Goal: Check status: Check status

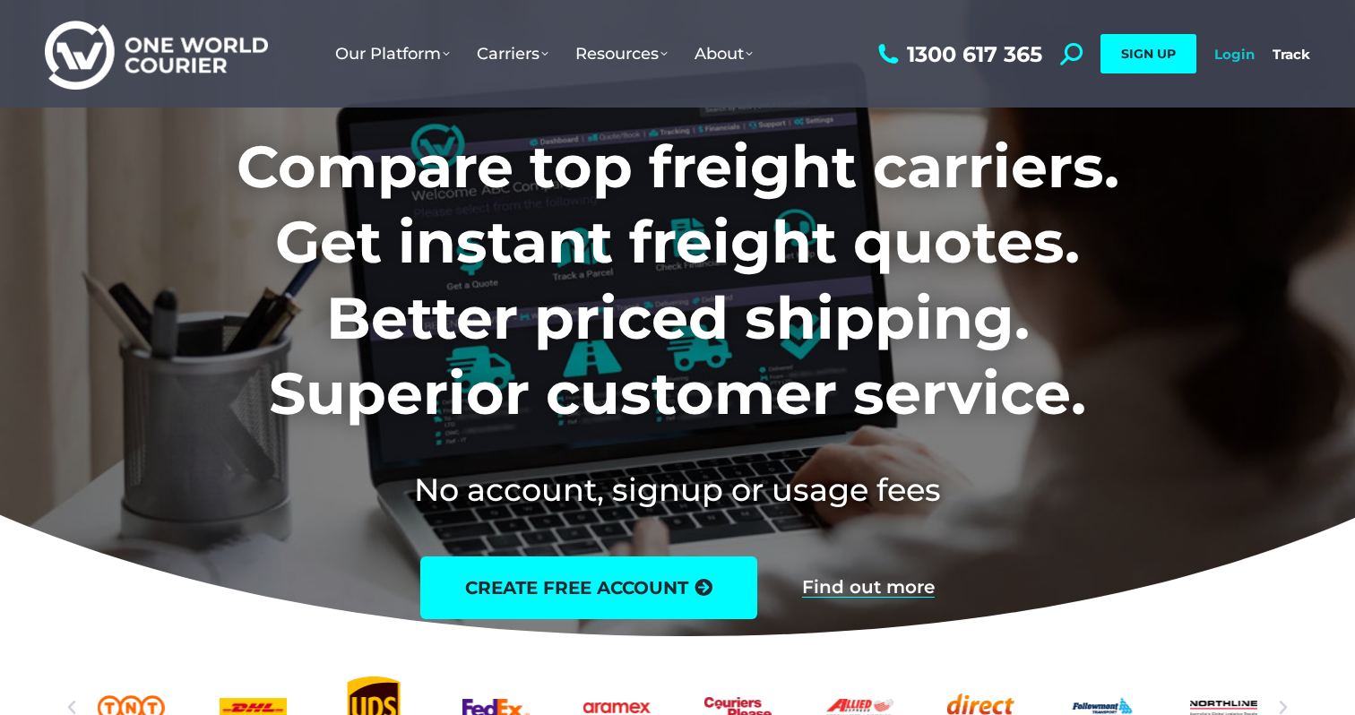
click at [1222, 50] on link "Login" at bounding box center [1235, 54] width 40 height 17
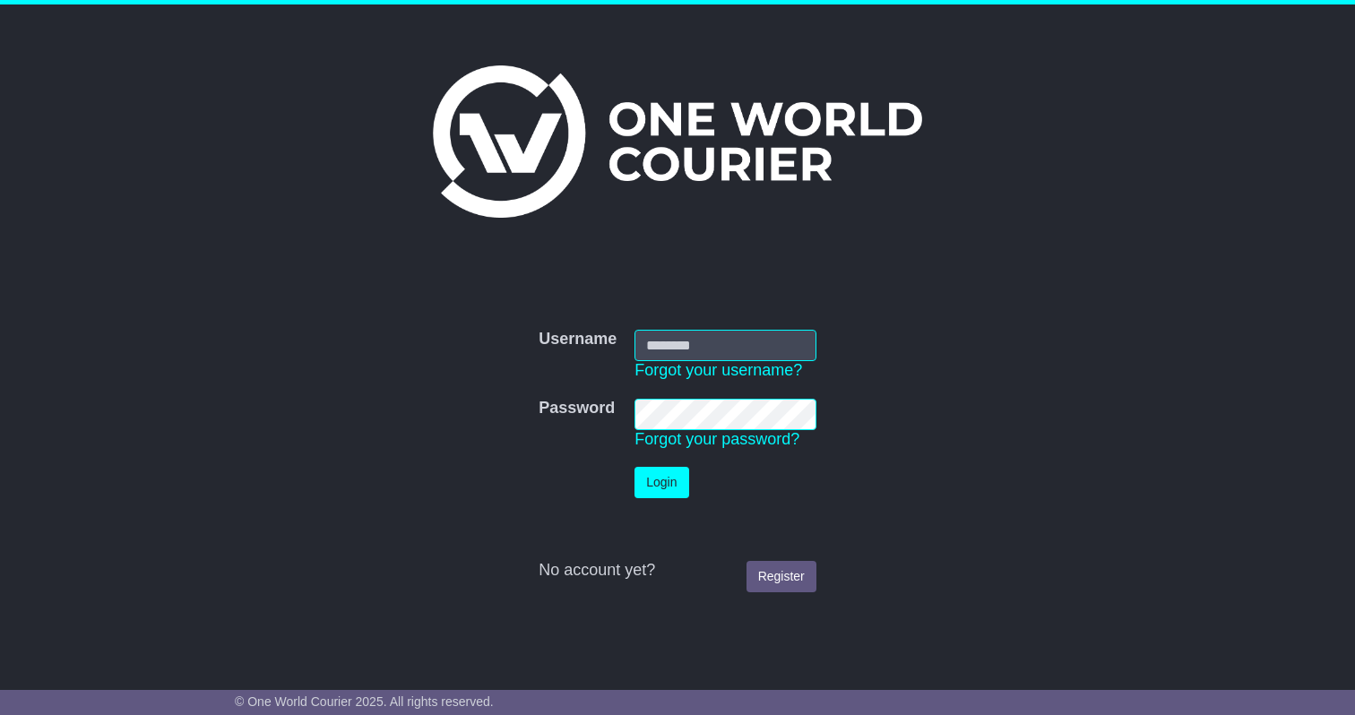
type input "**********"
click at [660, 486] on button "Login" at bounding box center [662, 482] width 54 height 31
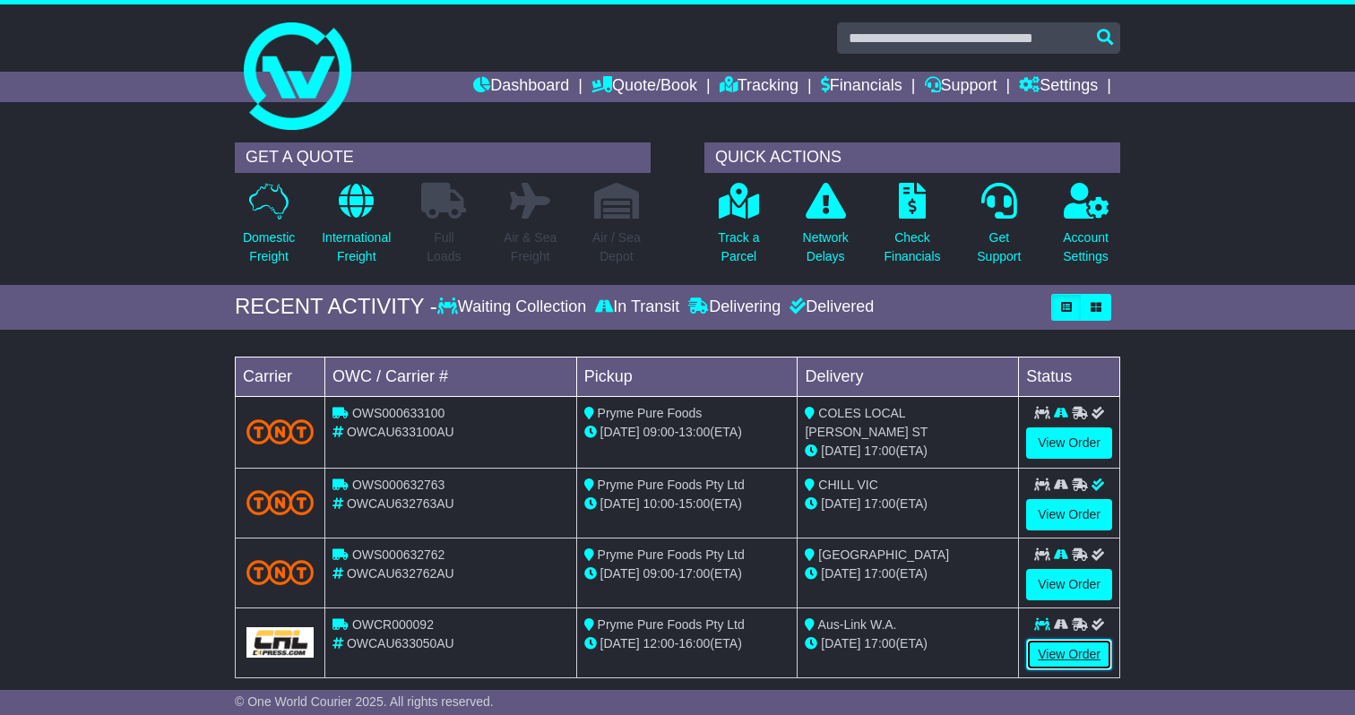
click at [1055, 652] on link "View Order" at bounding box center [1069, 654] width 86 height 31
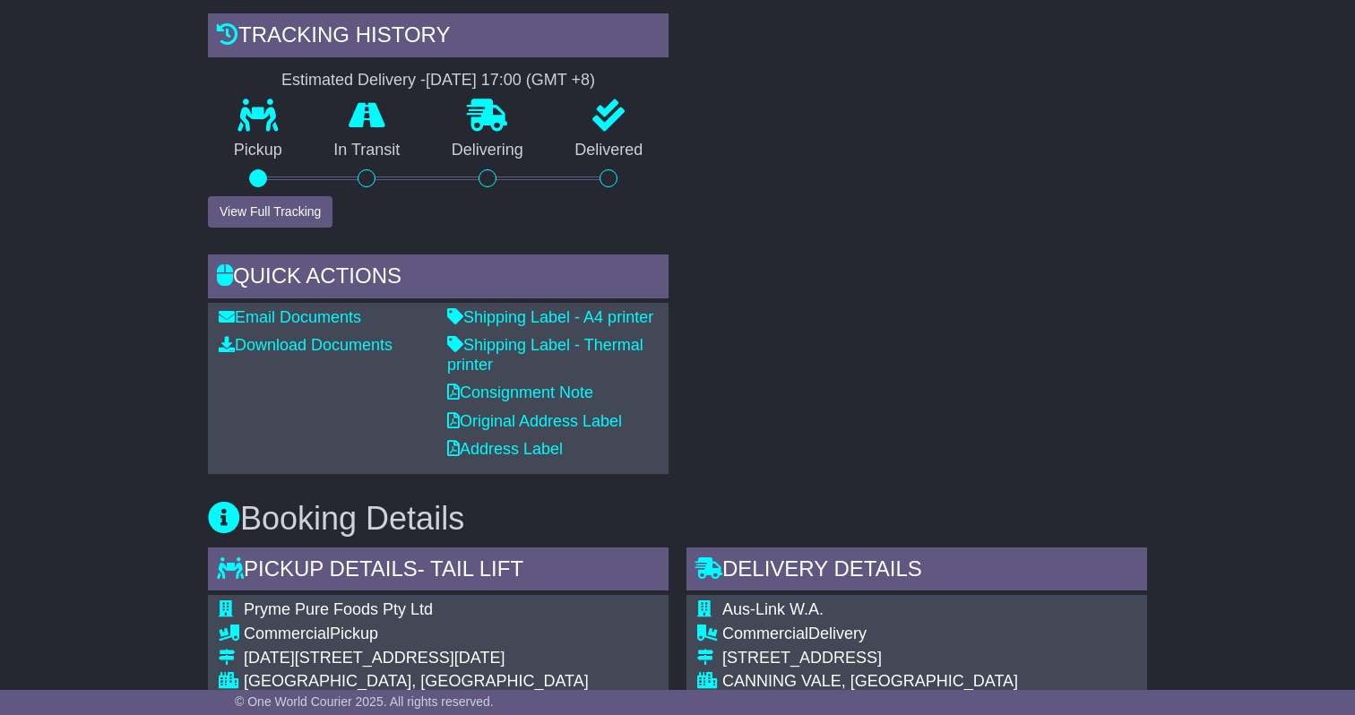
scroll to position [644, 0]
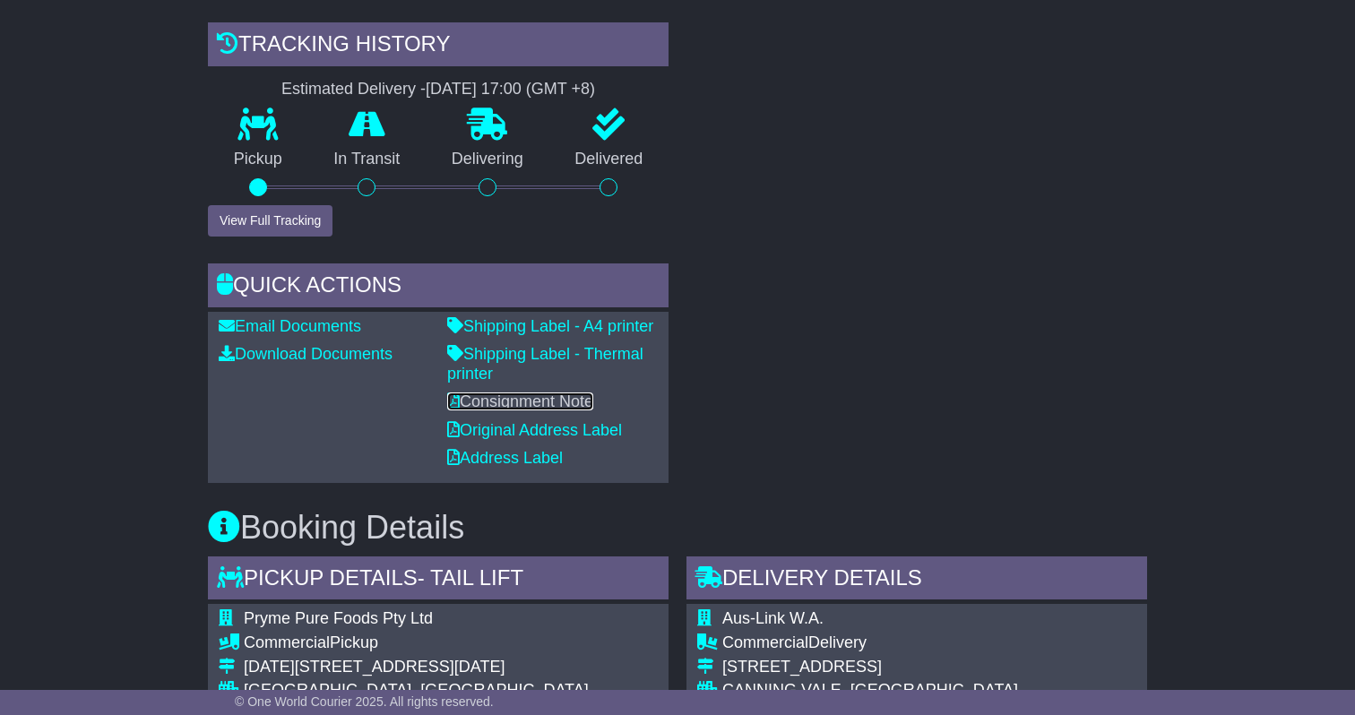
click at [494, 407] on link "Consignment Note" at bounding box center [520, 402] width 146 height 18
